Goal: Entertainment & Leisure: Consume media (video, audio)

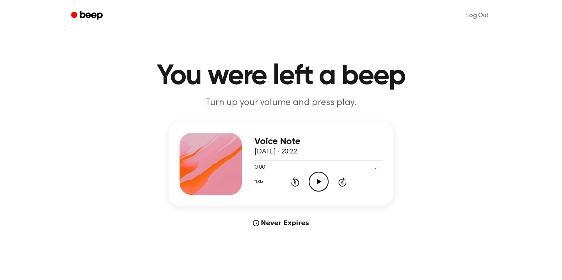
click at [318, 181] on icon at bounding box center [319, 181] width 4 height 5
click at [318, 181] on icon "Pause Audio" at bounding box center [318, 182] width 20 height 20
click at [314, 186] on icon "Play Audio" at bounding box center [318, 182] width 20 height 20
click at [314, 186] on icon "Pause Audio" at bounding box center [318, 182] width 20 height 20
